Goal: Information Seeking & Learning: Learn about a topic

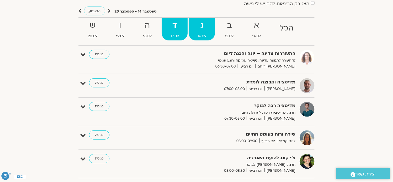
click at [206, 40] on link "ג 16.09" at bounding box center [202, 29] width 26 height 23
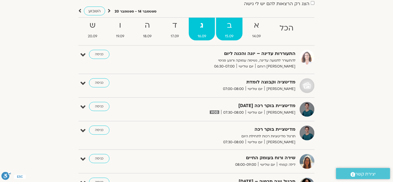
click at [233, 27] on strong "ב" at bounding box center [229, 25] width 26 height 13
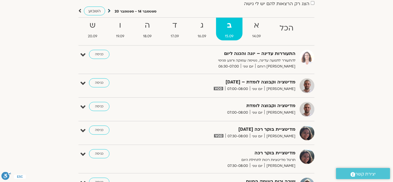
click at [108, 8] on icon at bounding box center [109, 11] width 3 height 6
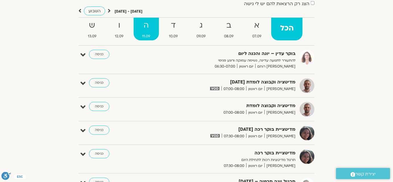
click at [146, 29] on strong "ה" at bounding box center [147, 25] width 26 height 13
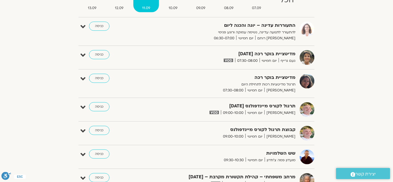
scroll to position [26, 0]
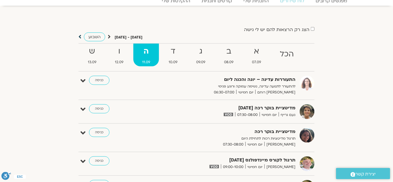
click at [80, 36] on icon at bounding box center [79, 37] width 3 height 6
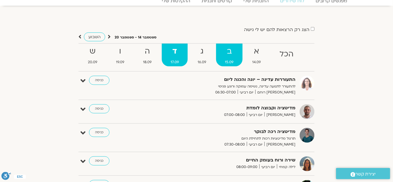
click at [223, 53] on strong "ב" at bounding box center [229, 51] width 26 height 13
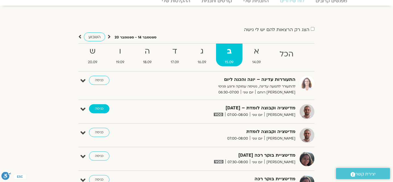
scroll to position [0, 0]
click at [101, 107] on link "כניסה" at bounding box center [99, 108] width 20 height 9
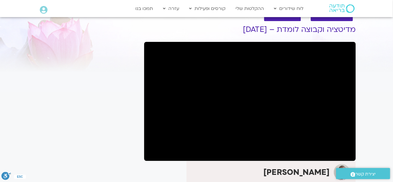
scroll to position [26, 0]
